Goal: Task Accomplishment & Management: Complete application form

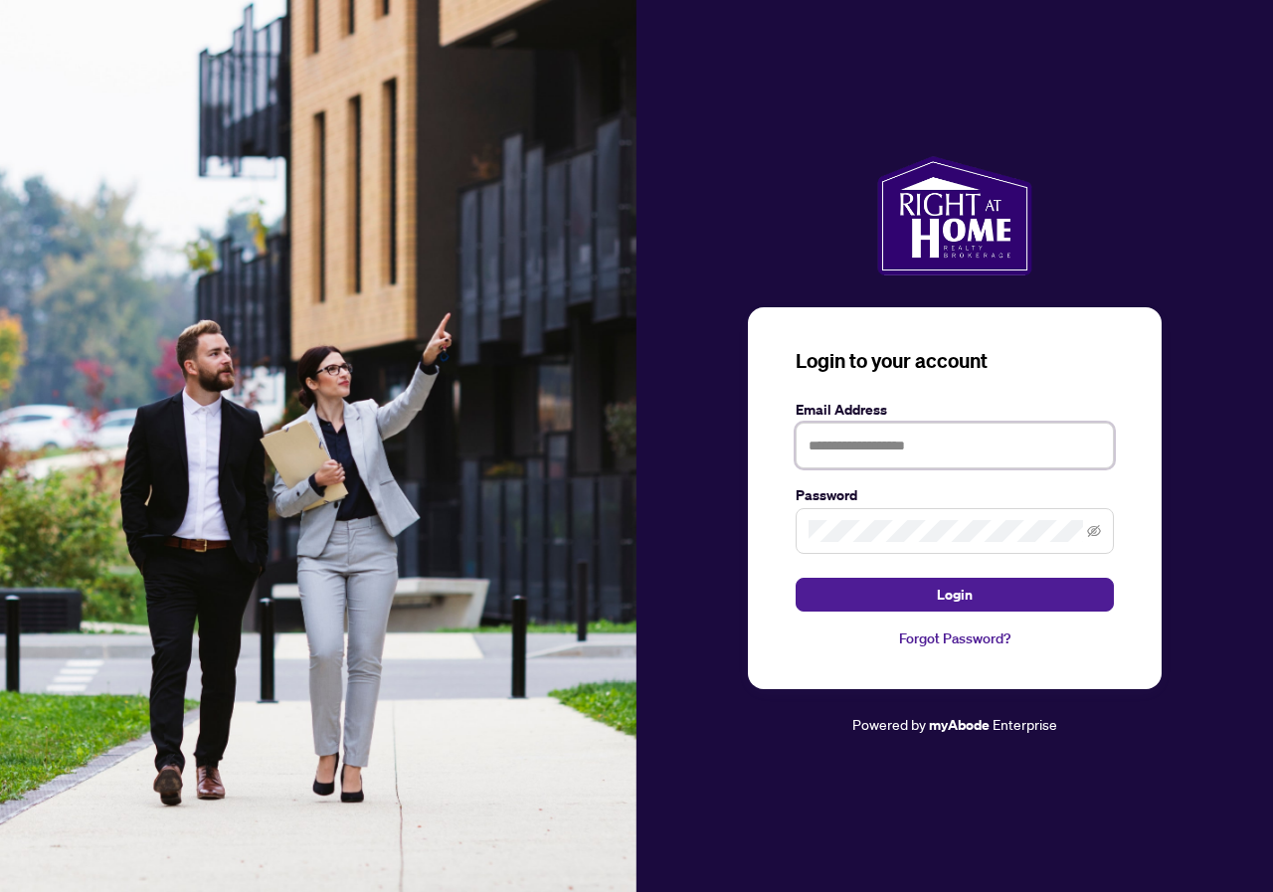
click at [893, 441] on input "text" at bounding box center [955, 446] width 318 height 46
type input "**********"
click at [857, 518] on span at bounding box center [955, 531] width 318 height 46
click at [796, 578] on button "Login" at bounding box center [955, 595] width 318 height 34
click at [1098, 537] on icon "eye-invisible" at bounding box center [1094, 531] width 14 height 14
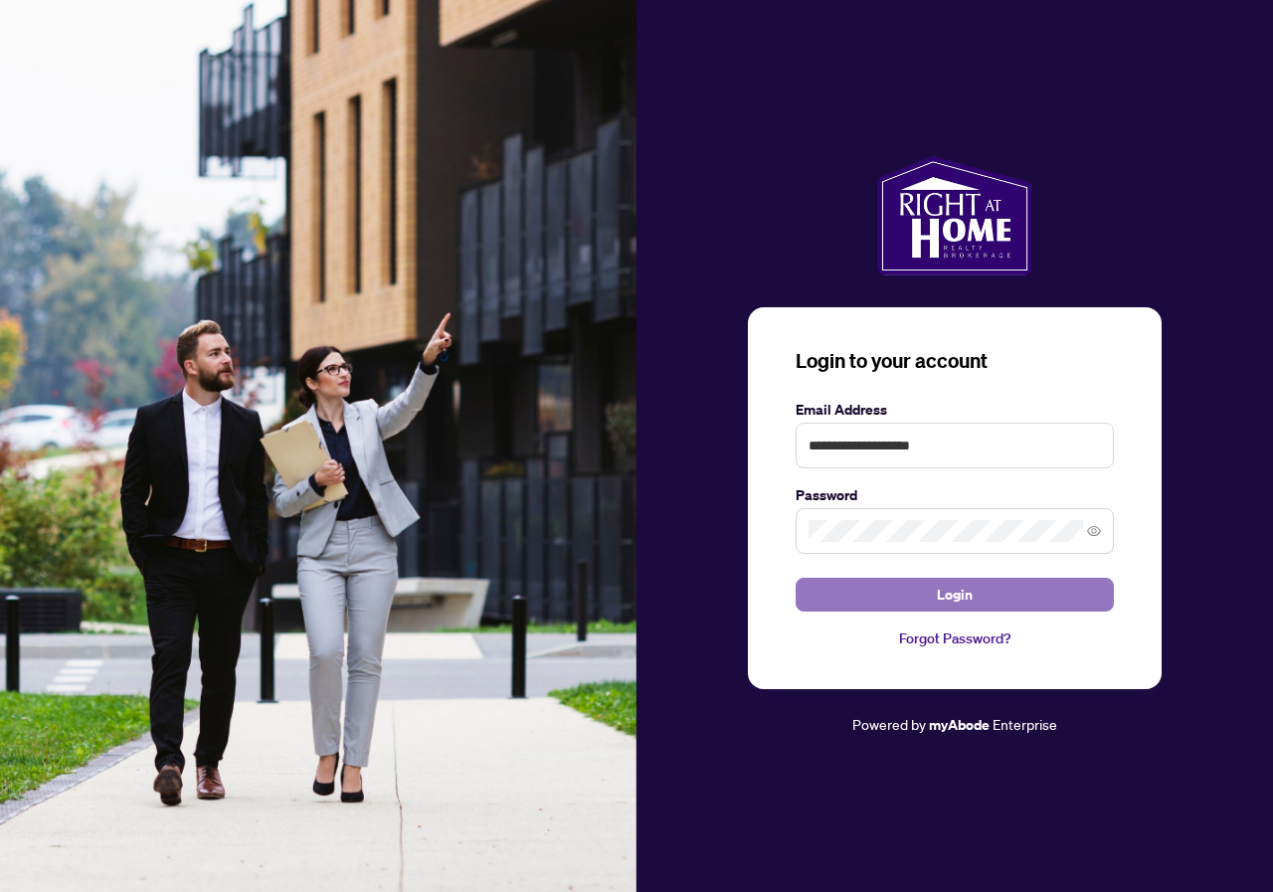
click at [955, 594] on span "Login" at bounding box center [955, 595] width 36 height 32
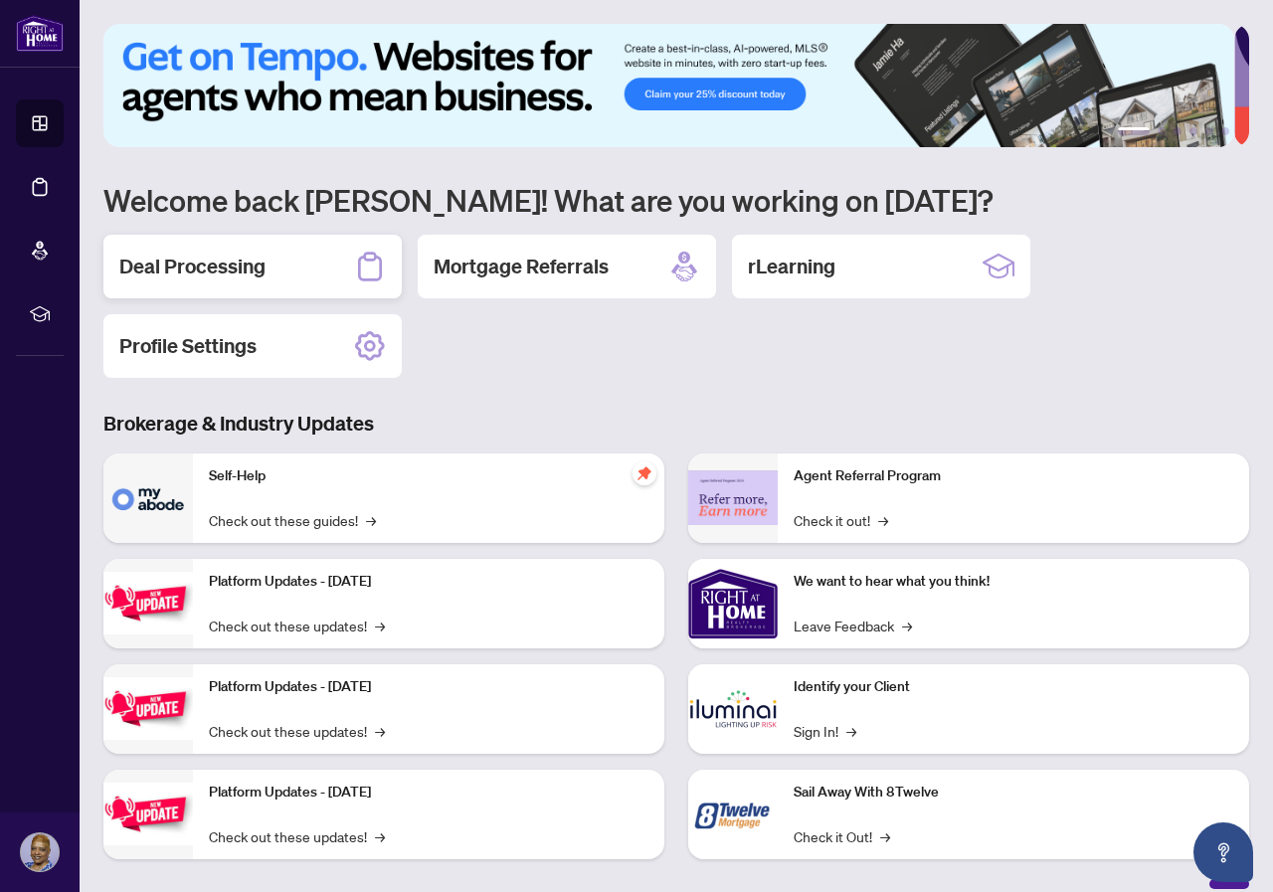
click at [229, 269] on h2 "Deal Processing" at bounding box center [192, 267] width 146 height 28
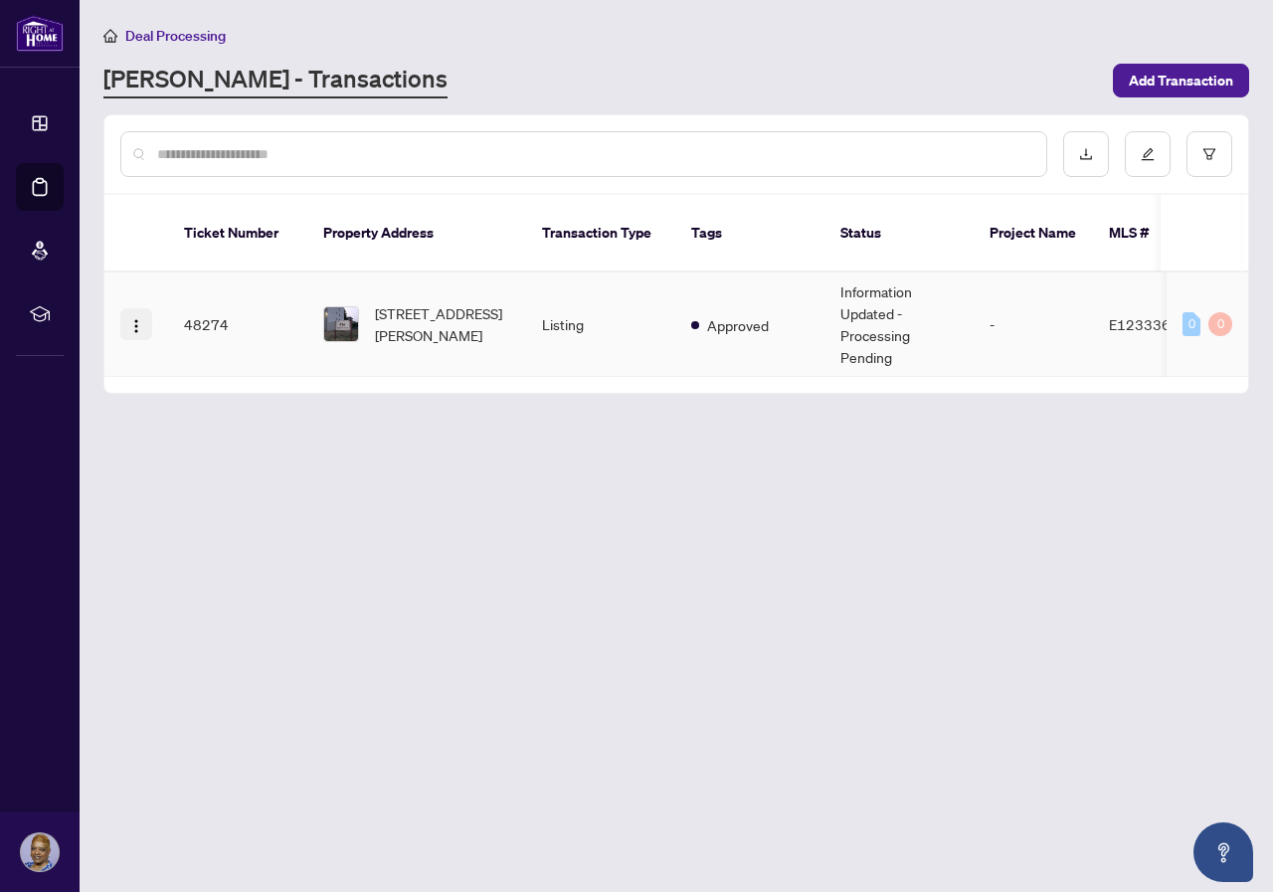
click at [136, 318] on img "button" at bounding box center [136, 326] width 16 height 16
click at [663, 568] on main "Deal Processing [PERSON_NAME] - Transactions Add Transaction Ticket Number Prop…" at bounding box center [677, 446] width 1194 height 892
click at [400, 302] on span "[STREET_ADDRESS][PERSON_NAME]" at bounding box center [442, 324] width 135 height 44
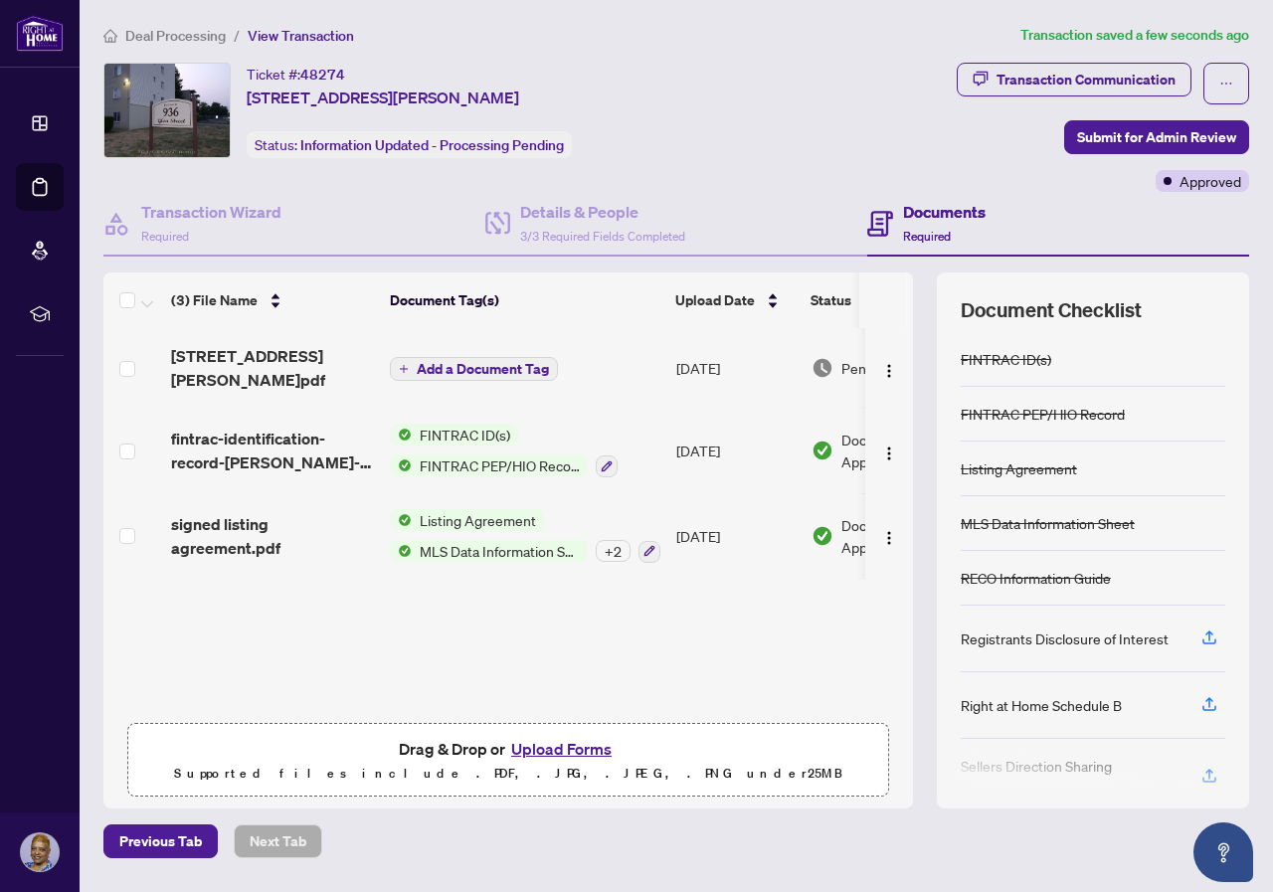
click at [454, 368] on span "Add a Document Tag" at bounding box center [483, 369] width 132 height 14
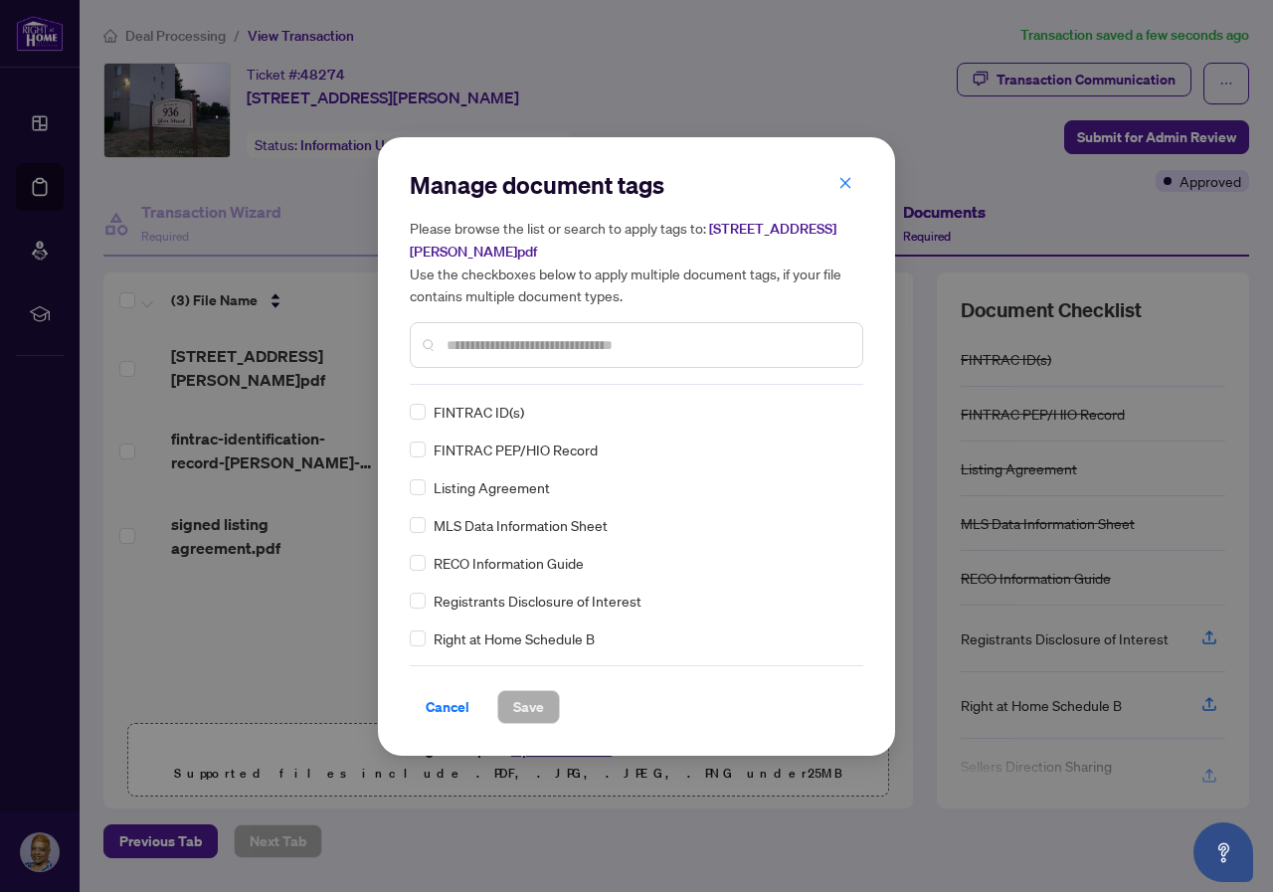
click at [492, 336] on input "text" at bounding box center [647, 345] width 400 height 22
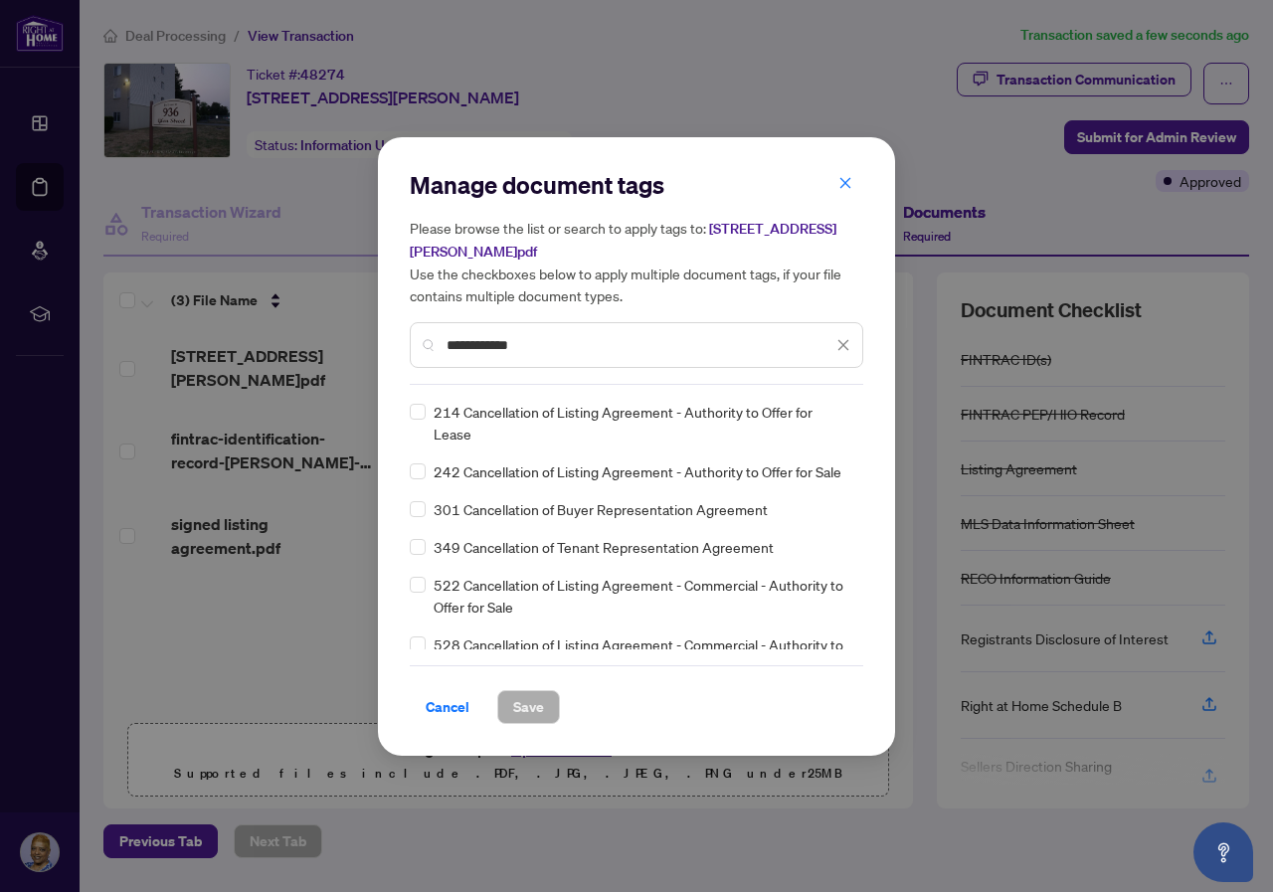
type input "**********"
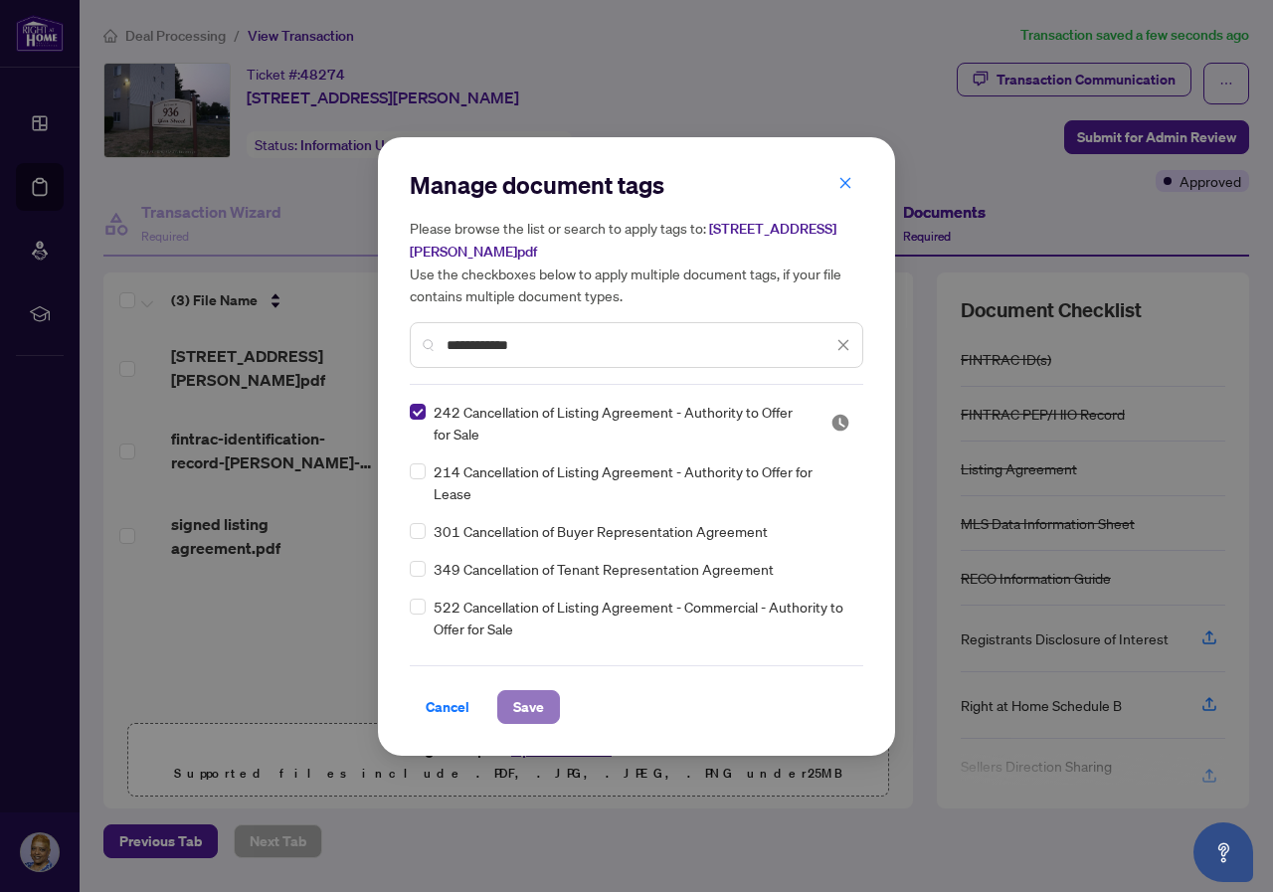
click at [537, 701] on span "Save" at bounding box center [528, 707] width 31 height 32
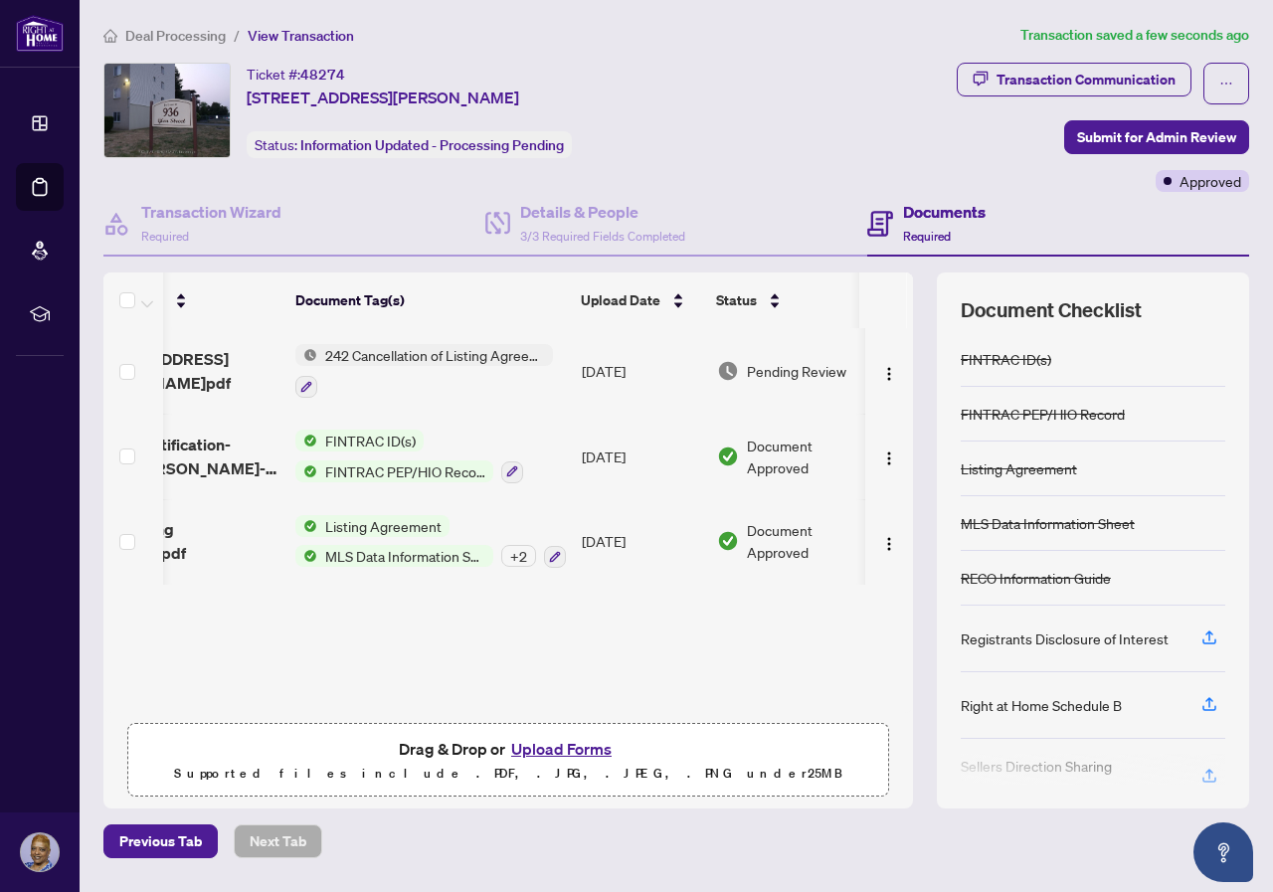
scroll to position [0, 112]
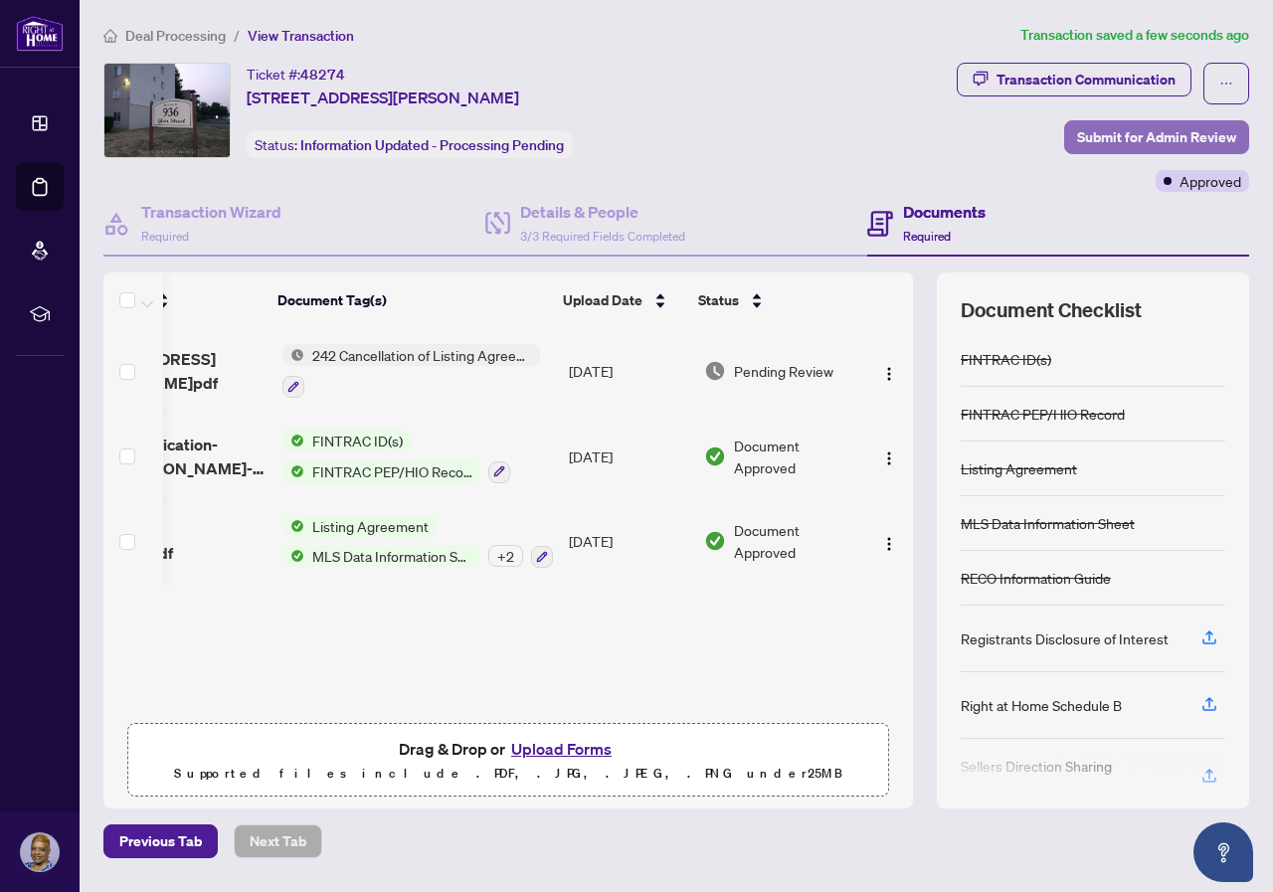
click at [1135, 132] on span "Submit for Admin Review" at bounding box center [1156, 137] width 159 height 32
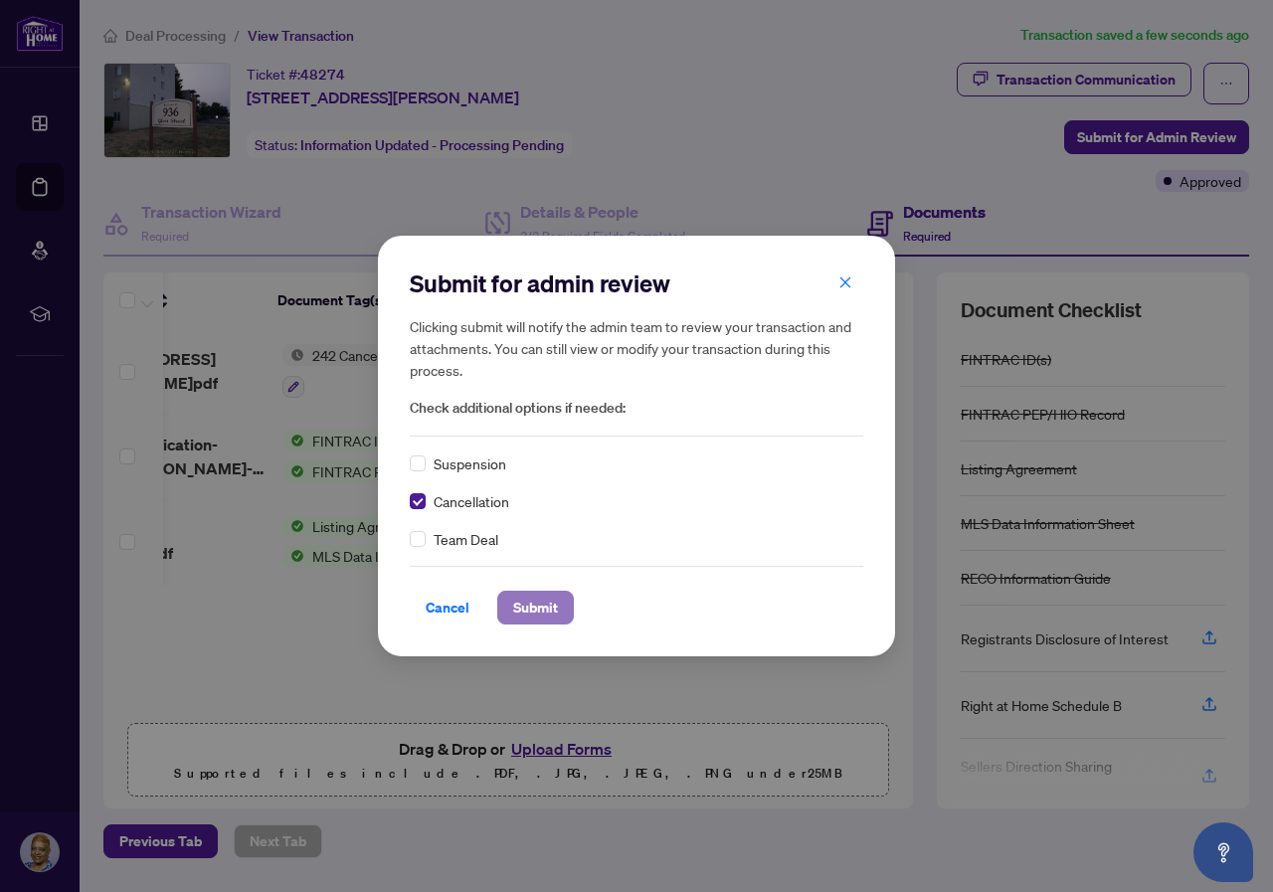
click at [541, 605] on span "Submit" at bounding box center [535, 608] width 45 height 32
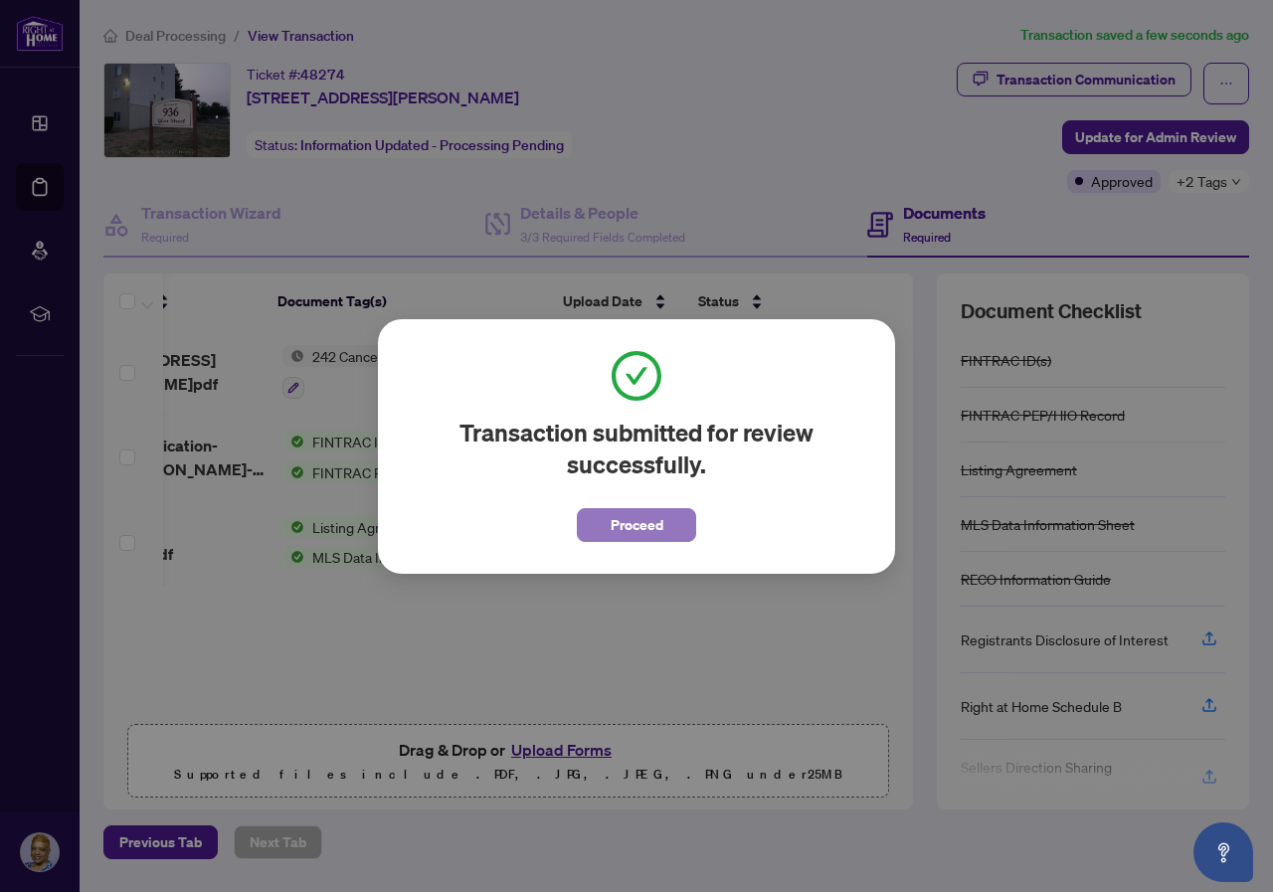
click at [639, 519] on span "Proceed" at bounding box center [637, 525] width 53 height 32
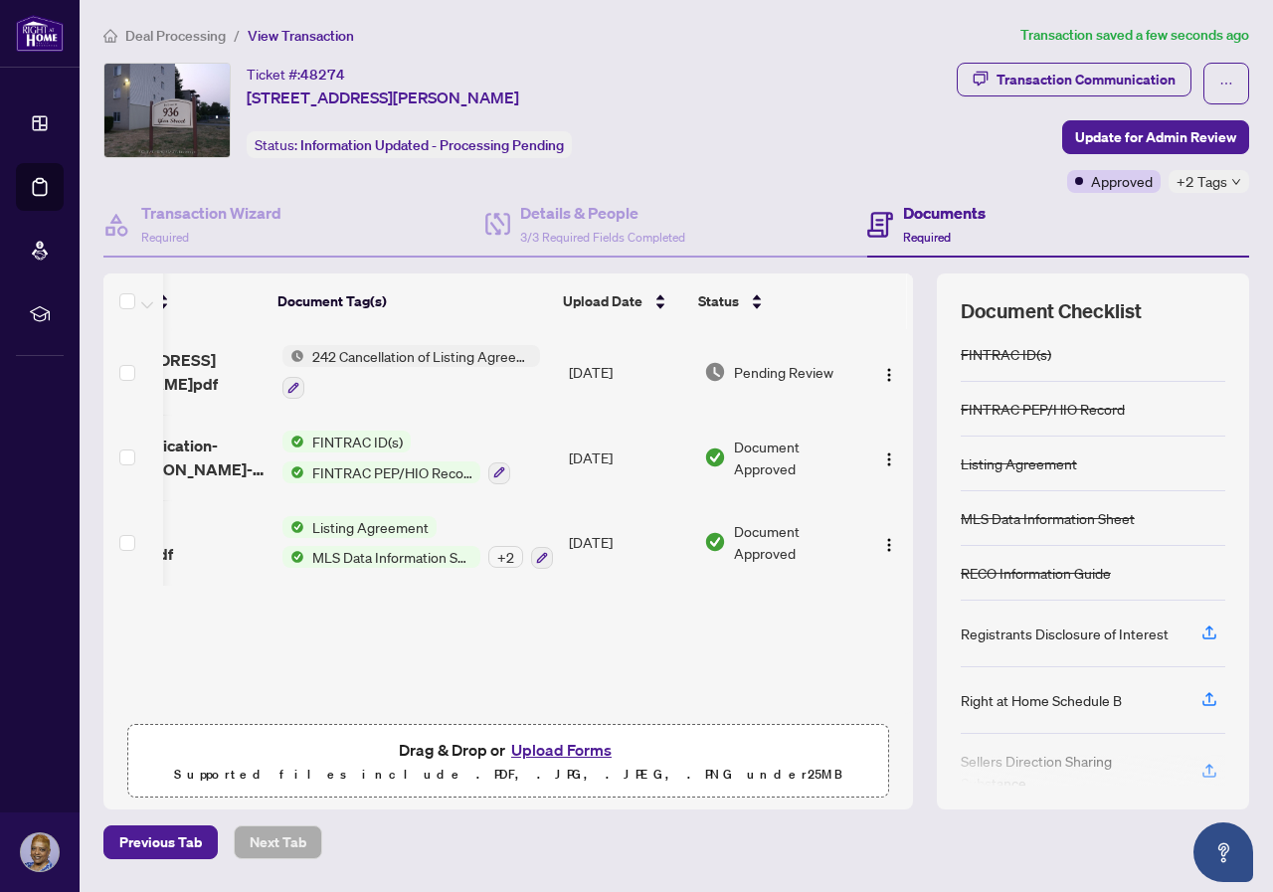
scroll to position [0, 0]
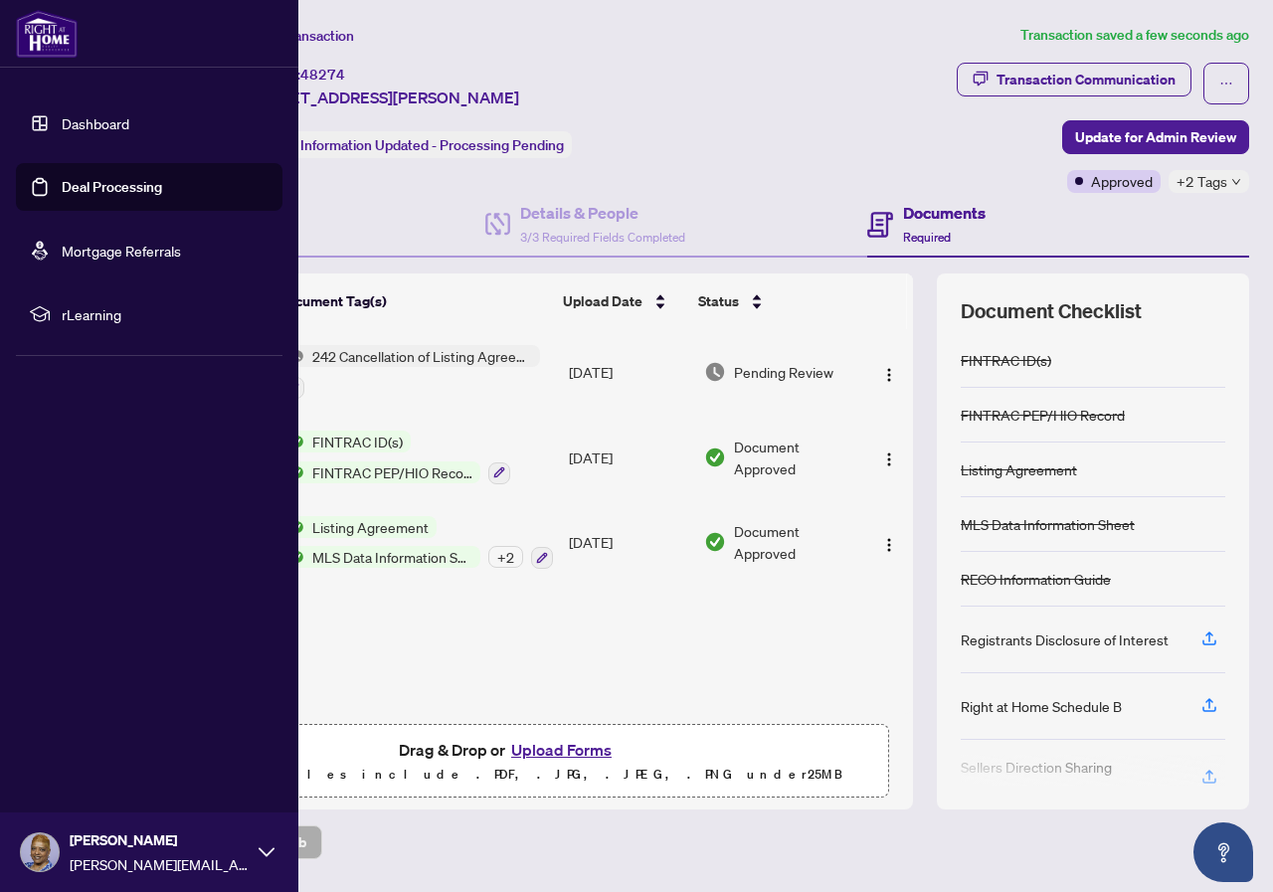
click at [257, 850] on div "[PERSON_NAME] [PERSON_NAME][EMAIL_ADDRESS][DOMAIN_NAME]" at bounding box center [149, 853] width 298 height 80
click at [70, 736] on span "Logout" at bounding box center [80, 734] width 45 height 32
